Goal: Task Accomplishment & Management: Complete application form

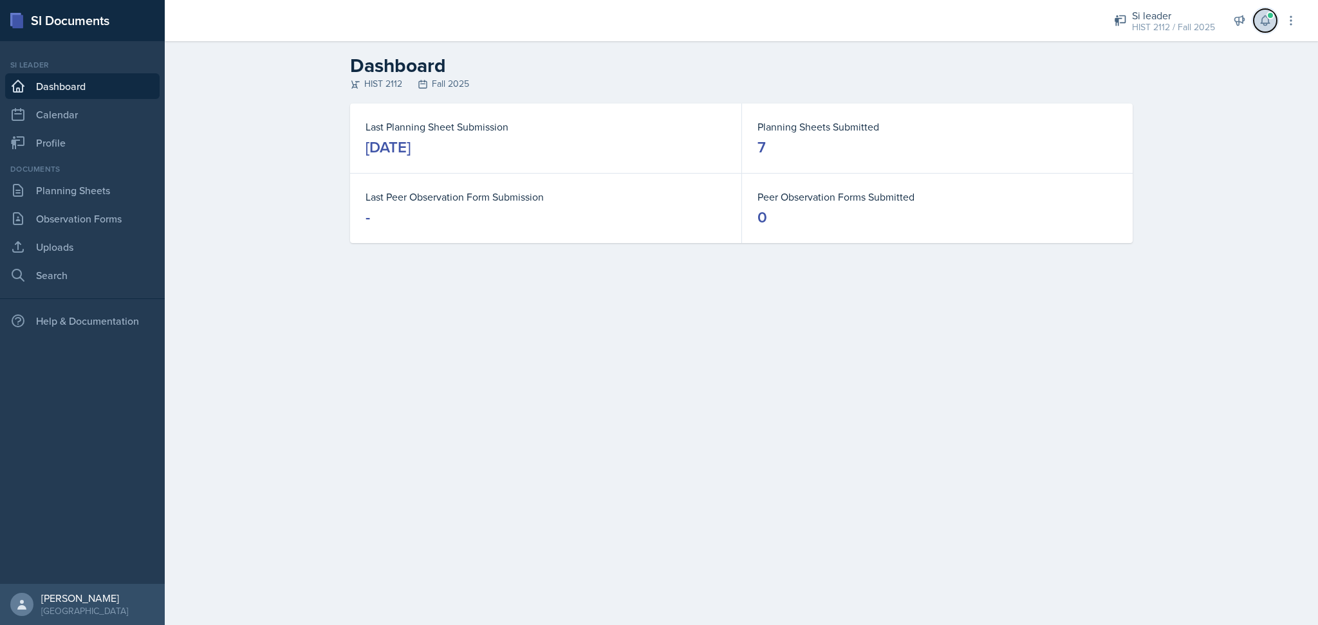
click at [1261, 24] on icon at bounding box center [1264, 20] width 13 height 13
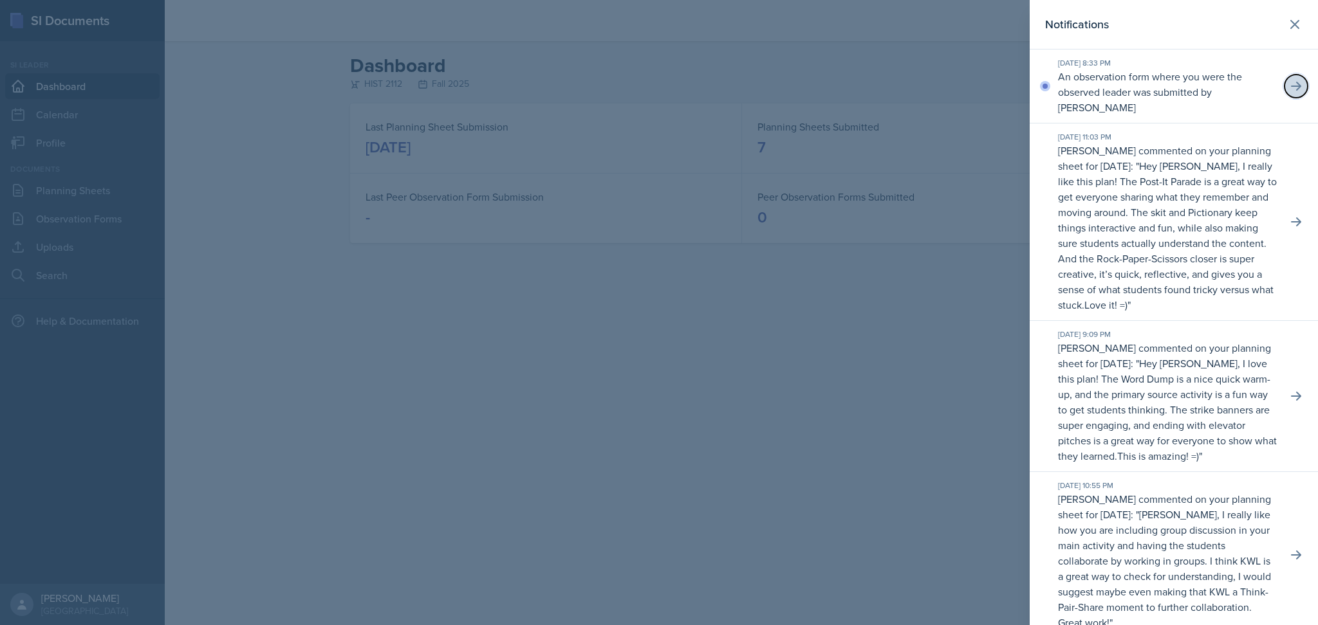
click at [1289, 84] on icon at bounding box center [1295, 86] width 13 height 13
click at [1287, 84] on div at bounding box center [1295, 86] width 17 height 17
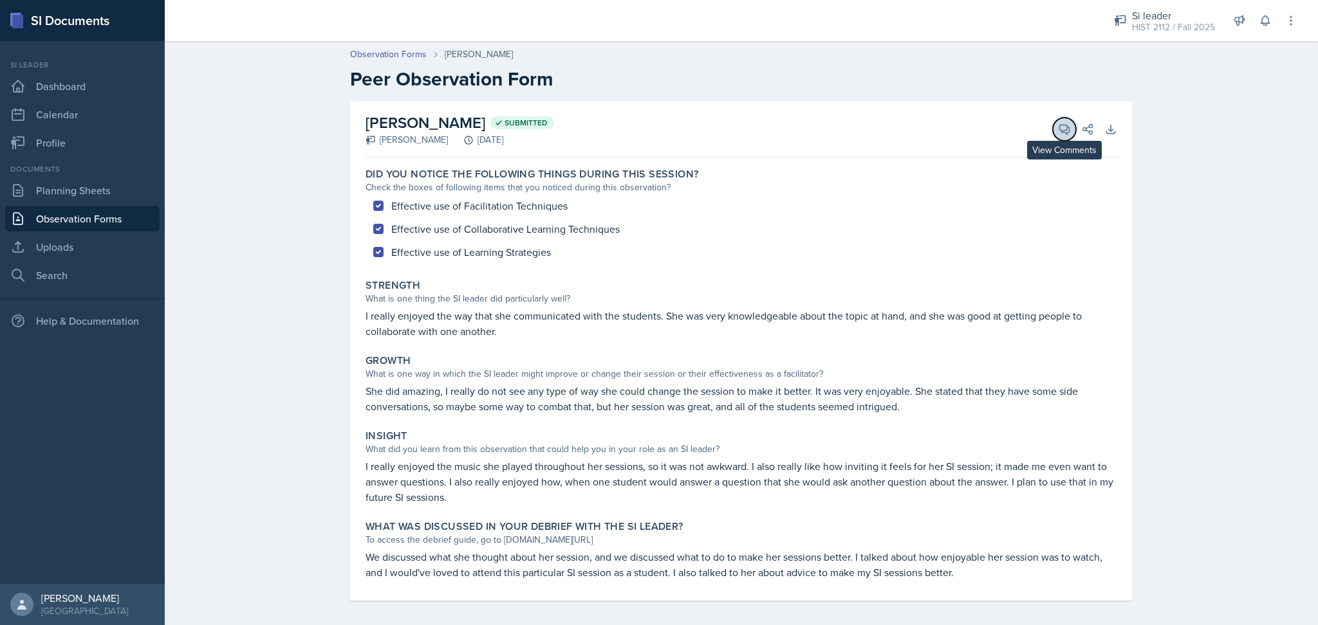
click at [1058, 127] on icon at bounding box center [1064, 129] width 13 height 13
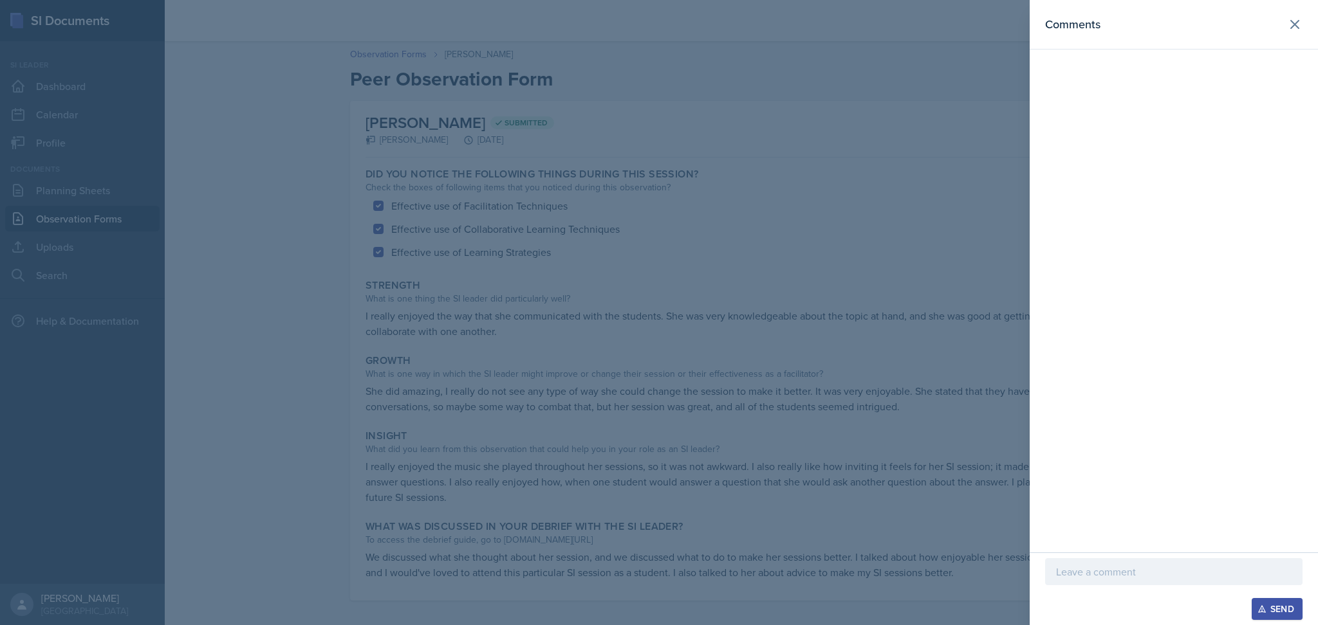
click at [1099, 569] on p at bounding box center [1173, 571] width 235 height 15
click at [1280, 604] on div "Send" at bounding box center [1277, 609] width 34 height 10
click at [1297, 28] on icon at bounding box center [1294, 24] width 15 height 15
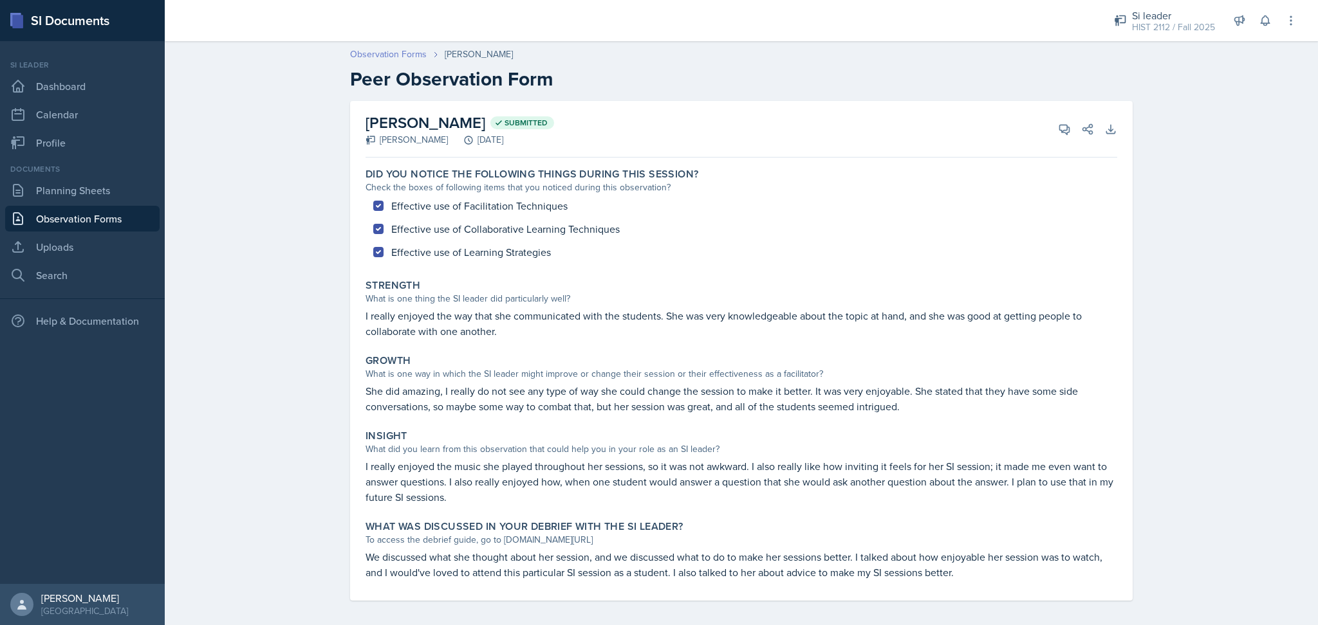
click at [402, 53] on link "Observation Forms" at bounding box center [388, 55] width 77 height 14
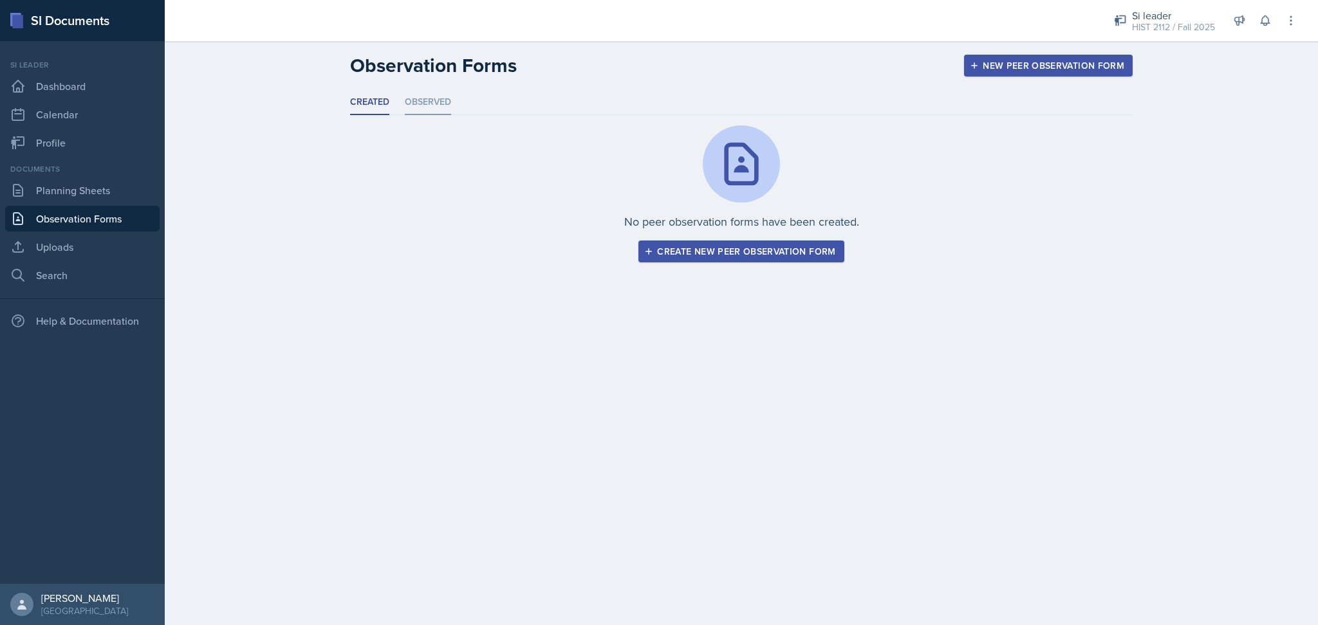
click at [419, 104] on li "Observed" at bounding box center [428, 102] width 46 height 25
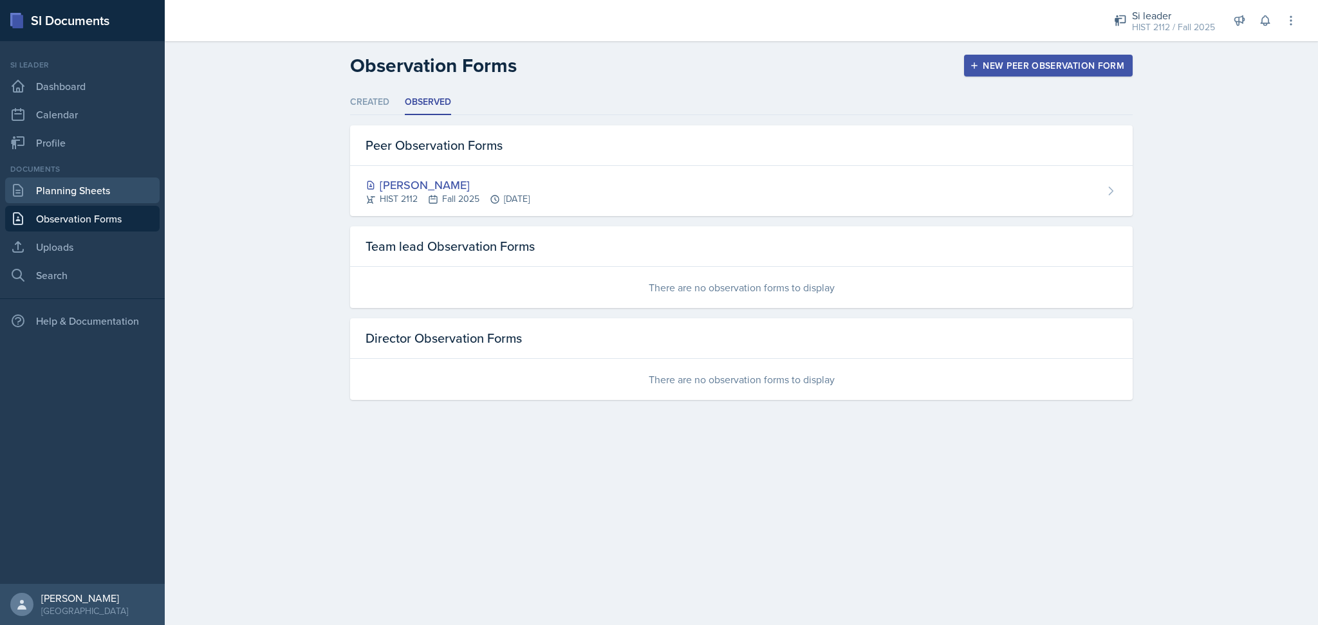
click at [75, 193] on link "Planning Sheets" at bounding box center [82, 191] width 154 height 26
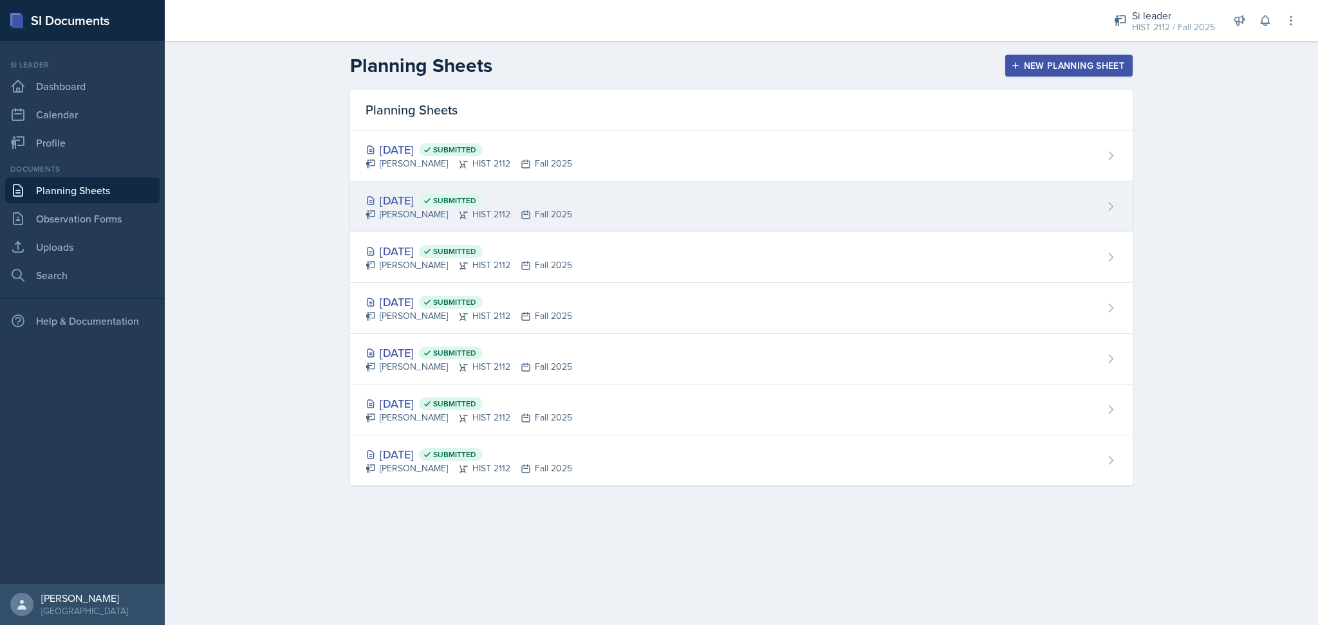
click at [591, 206] on div "[DATE] Submitted [PERSON_NAME] HIST 2112 Fall 2025" at bounding box center [741, 206] width 782 height 51
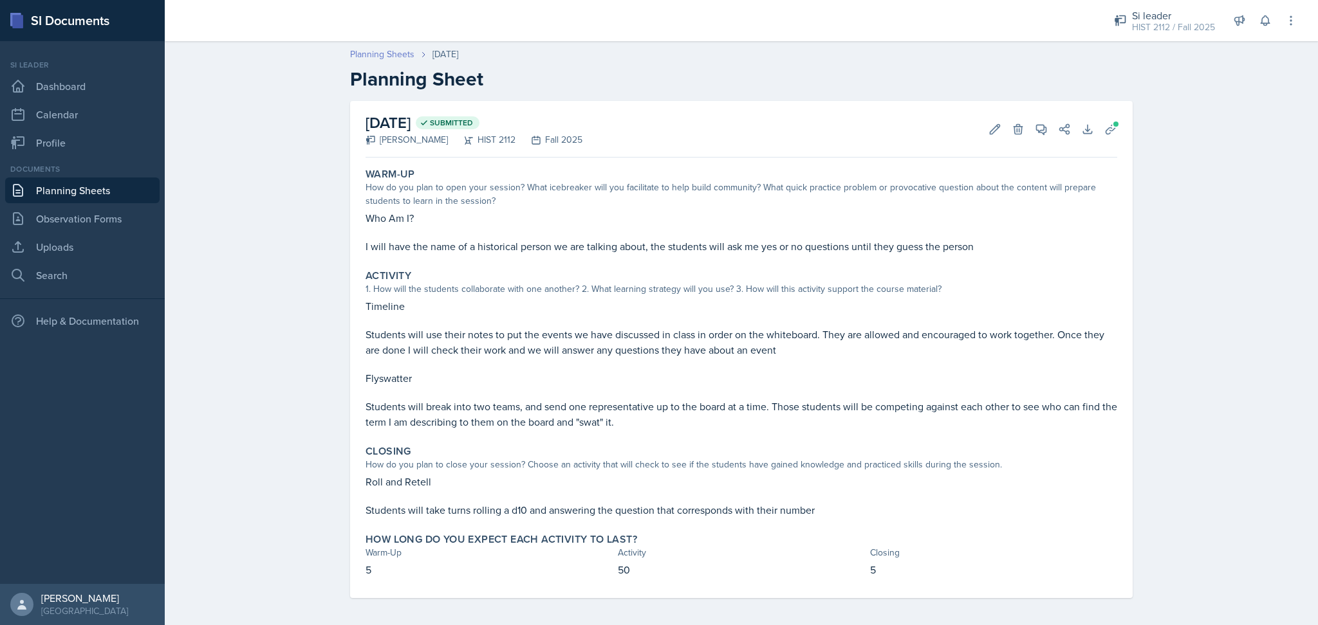
click at [383, 54] on link "Planning Sheets" at bounding box center [382, 55] width 64 height 14
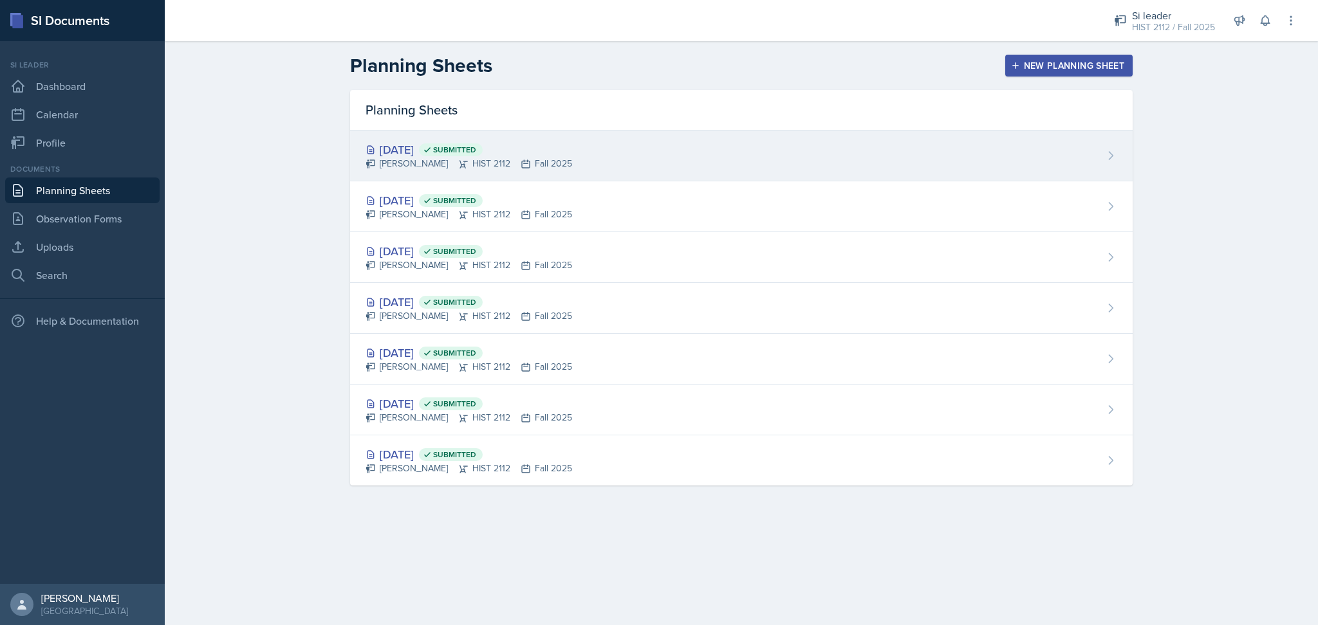
click at [639, 137] on div "[DATE] Submitted [PERSON_NAME] HIST 2112 Fall 2025" at bounding box center [741, 156] width 782 height 51
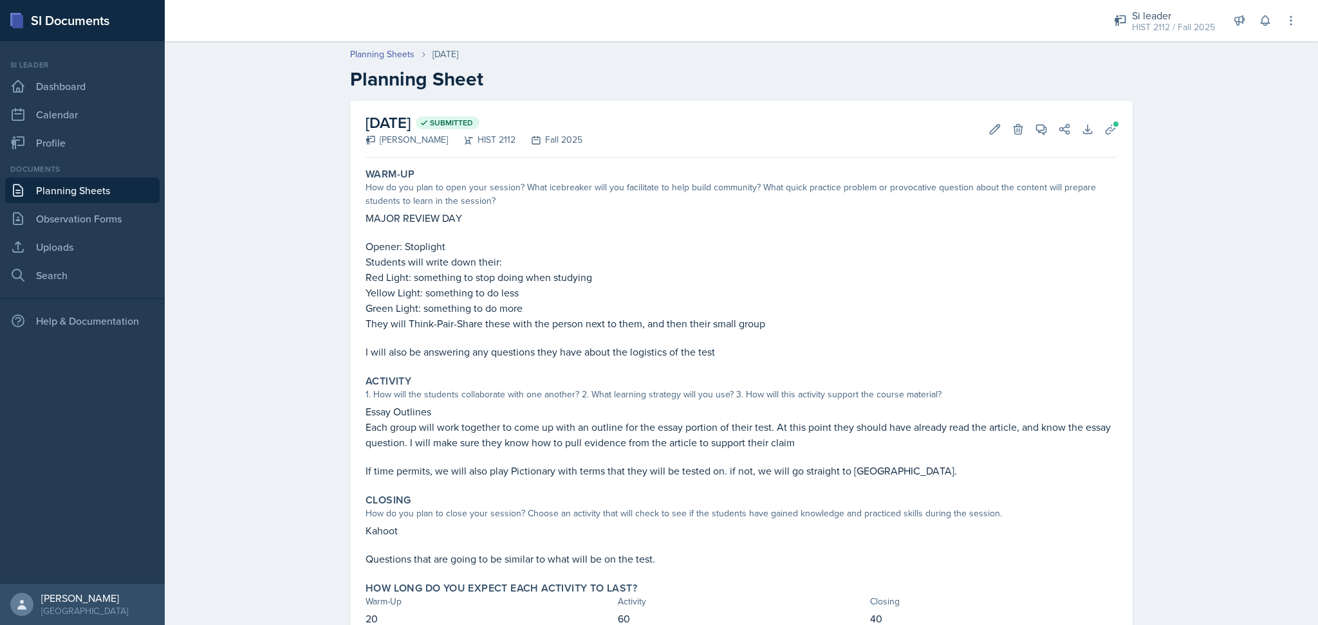
scroll to position [52, 0]
